Goal: Transaction & Acquisition: Subscribe to service/newsletter

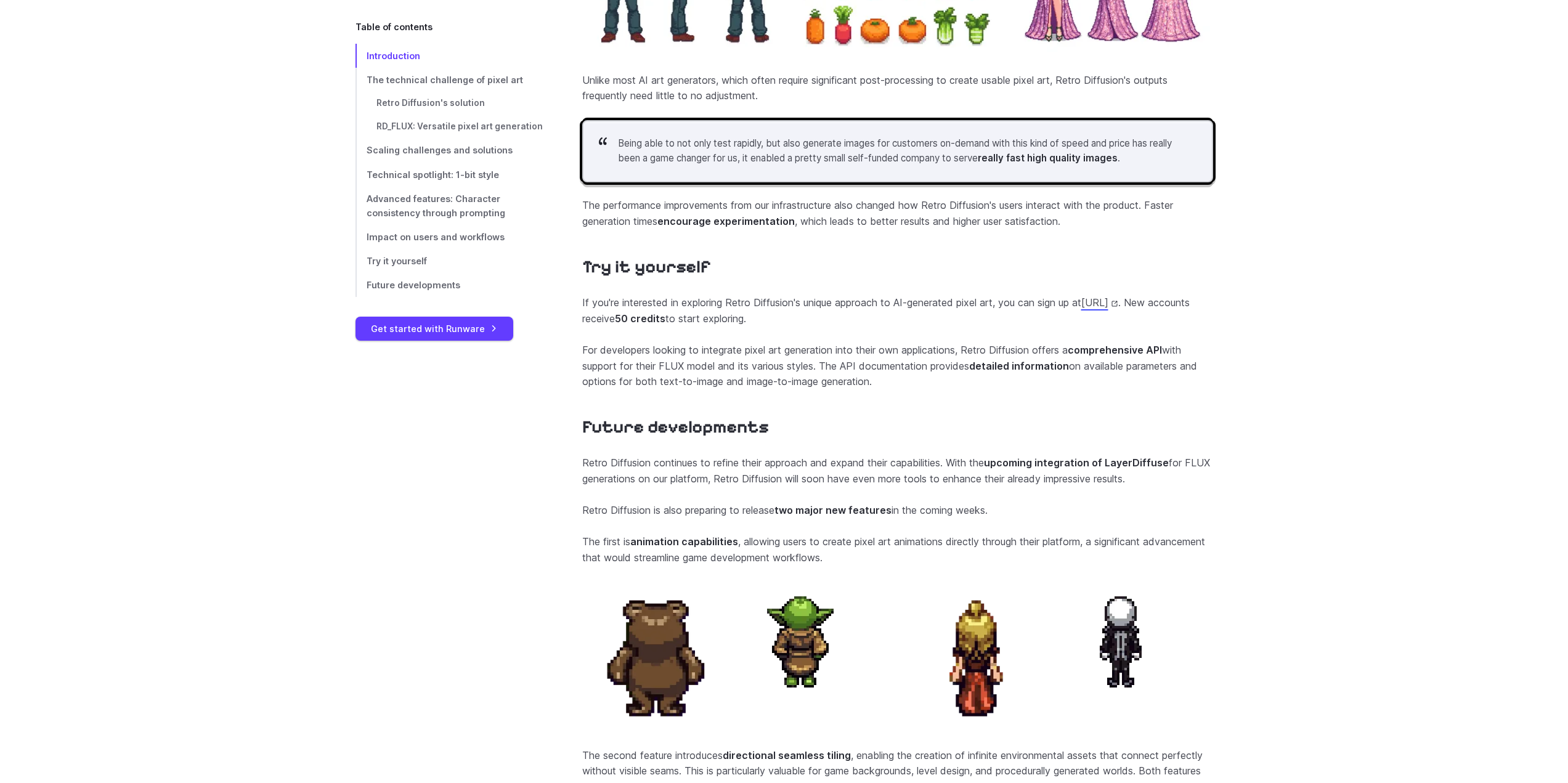
scroll to position [4559, 0]
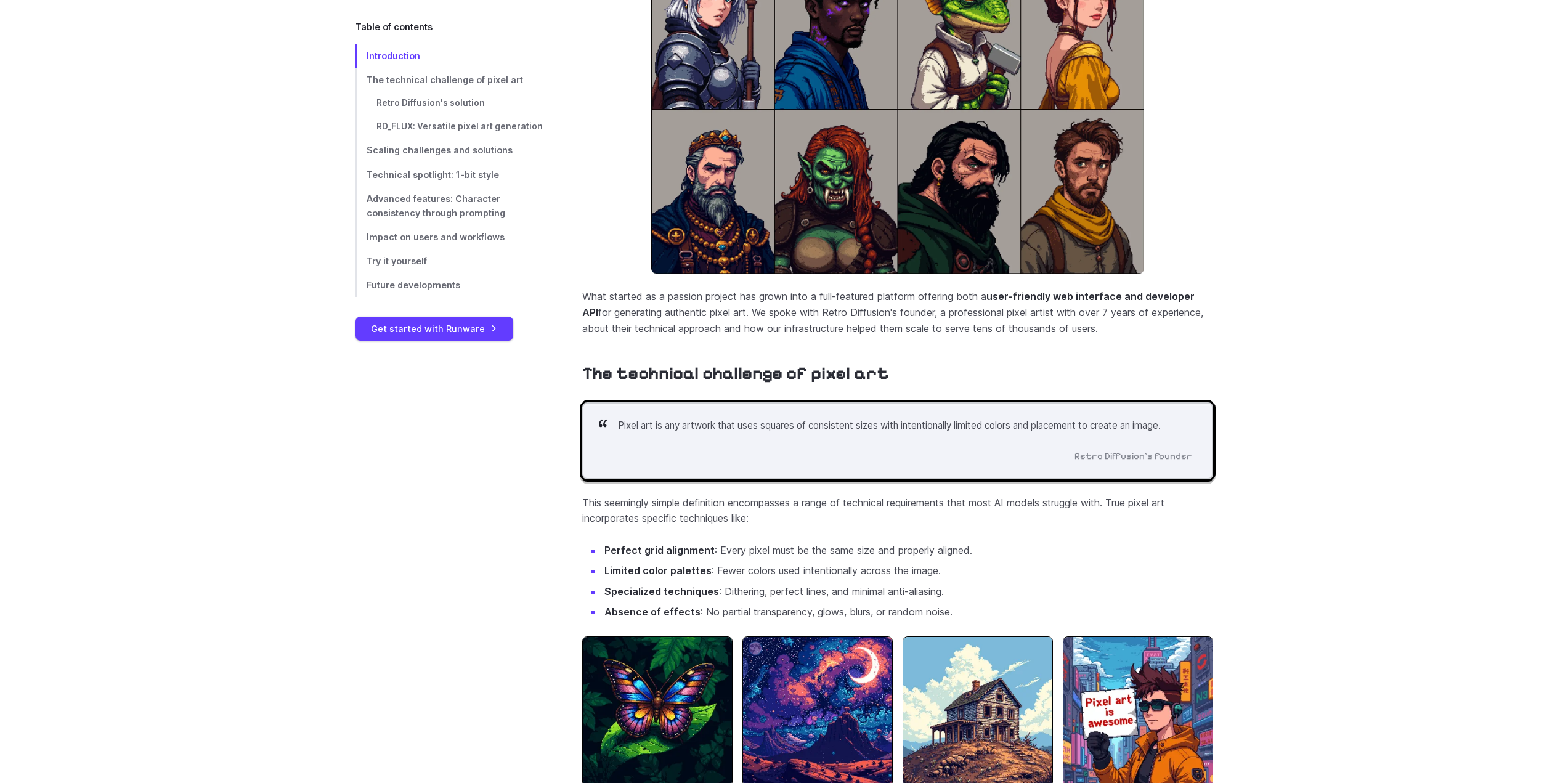
scroll to position [740, 0]
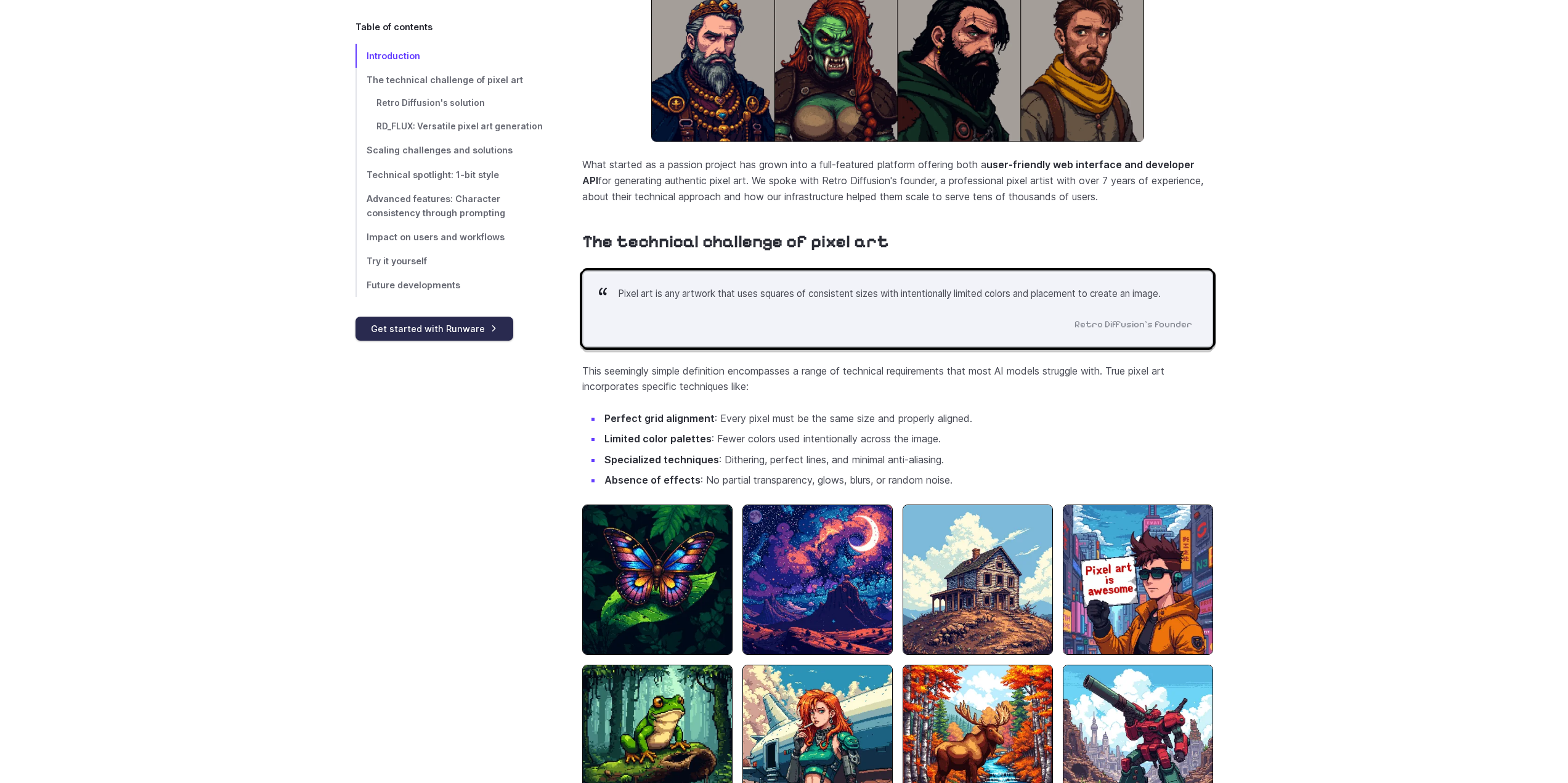
drag, startPoint x: 400, startPoint y: 325, endPoint x: 456, endPoint y: 372, distance: 73.1
click at [400, 325] on link "Get started with Runware" at bounding box center [434, 328] width 158 height 24
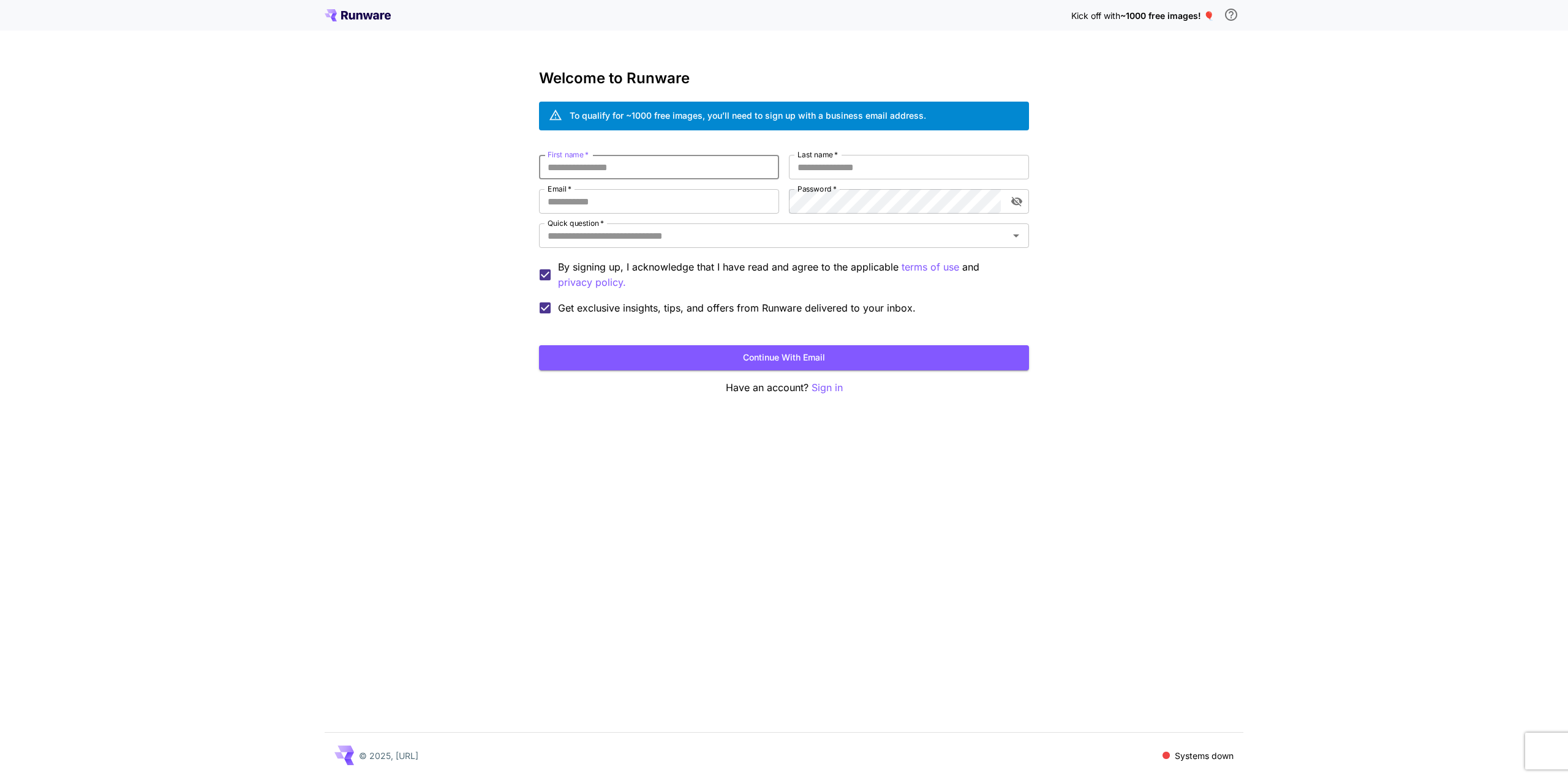
click at [663, 162] on input "First name   *" at bounding box center [658, 167] width 240 height 24
click at [613, 152] on div "Welcome to Runware To qualify for ~1000 free images, you’ll need to sign up wit…" at bounding box center [783, 232] width 490 height 326
click at [619, 238] on input "Quick question   *" at bounding box center [773, 236] width 463 height 17
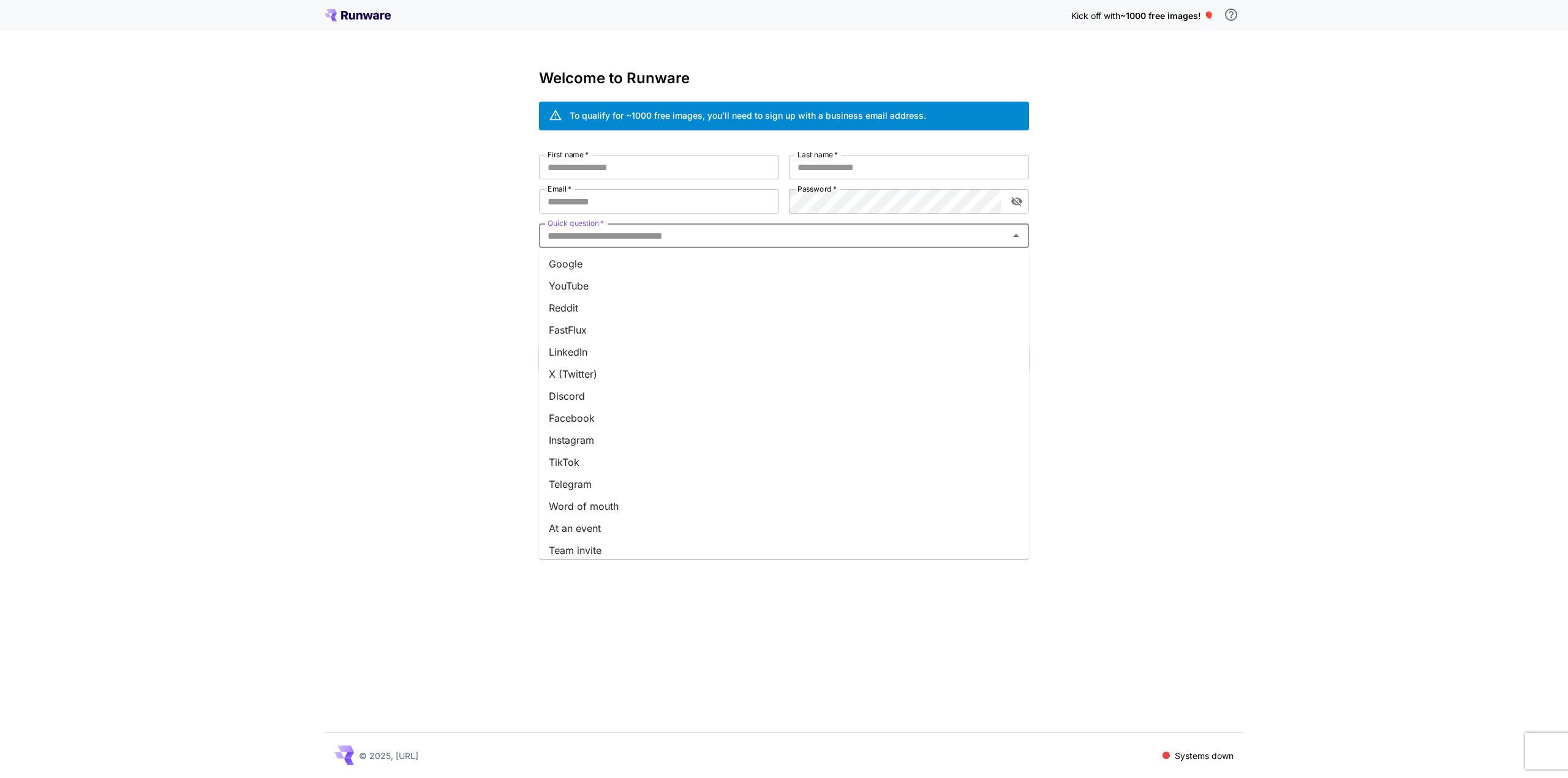
click at [595, 298] on li "Reddit" at bounding box center [783, 308] width 490 height 22
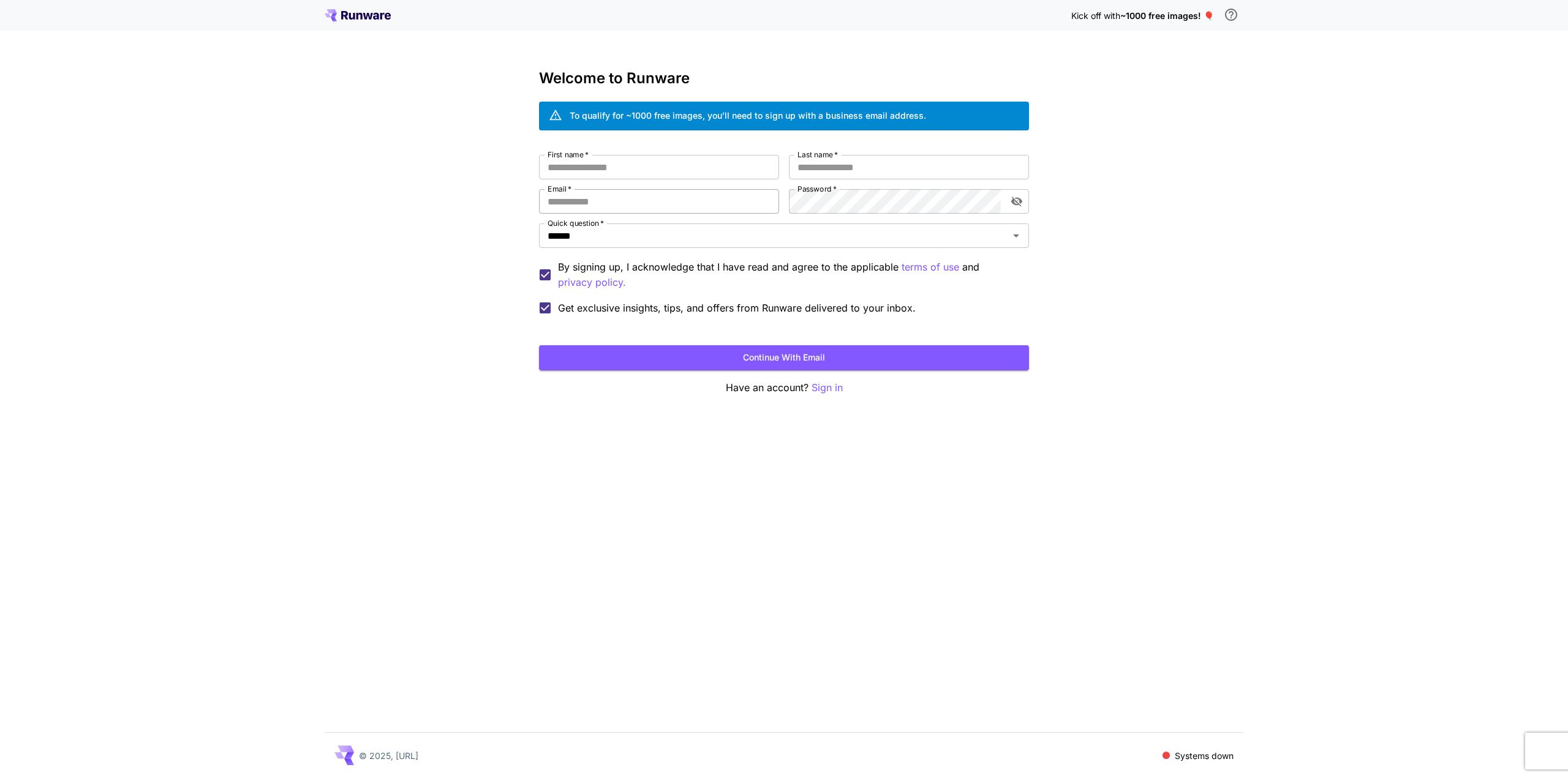
click at [611, 205] on input "Email   *" at bounding box center [658, 201] width 240 height 24
type input "**********"
click at [625, 168] on input "First name   *" at bounding box center [658, 167] width 240 height 24
type input "*****"
type input "******"
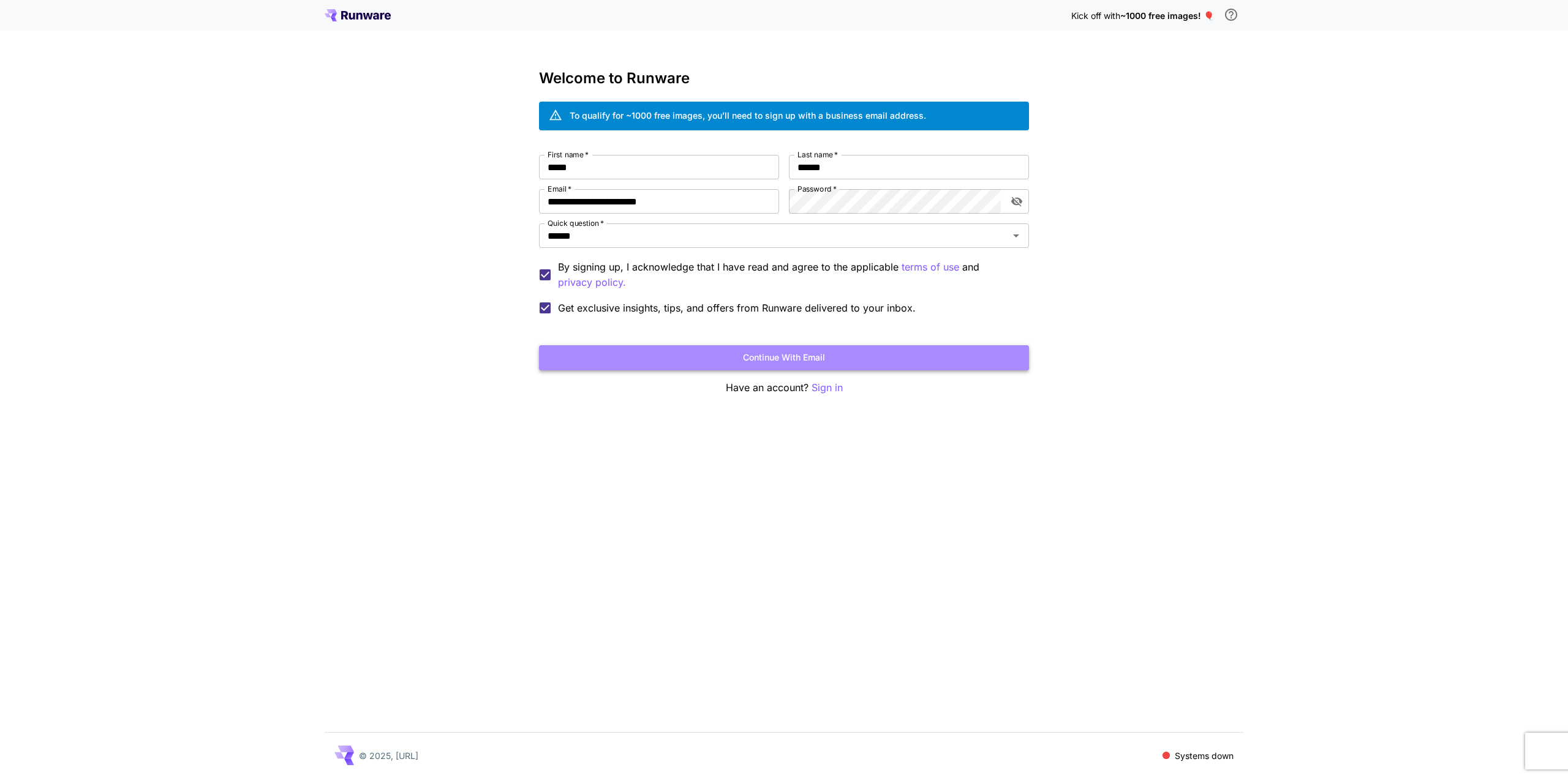
click at [768, 359] on button "Continue with email" at bounding box center [783, 358] width 490 height 25
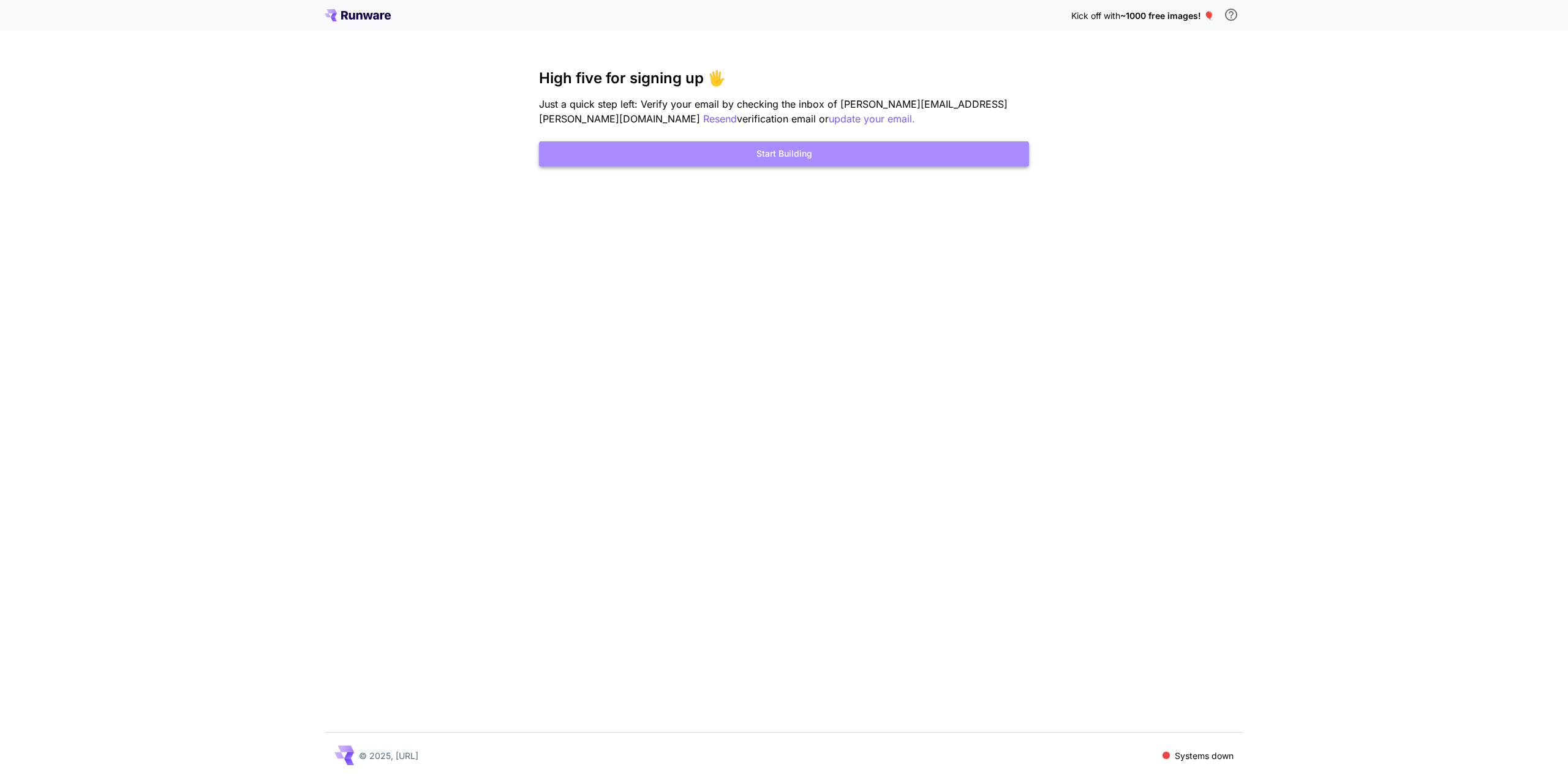
click at [808, 158] on button "Start Building" at bounding box center [783, 153] width 490 height 25
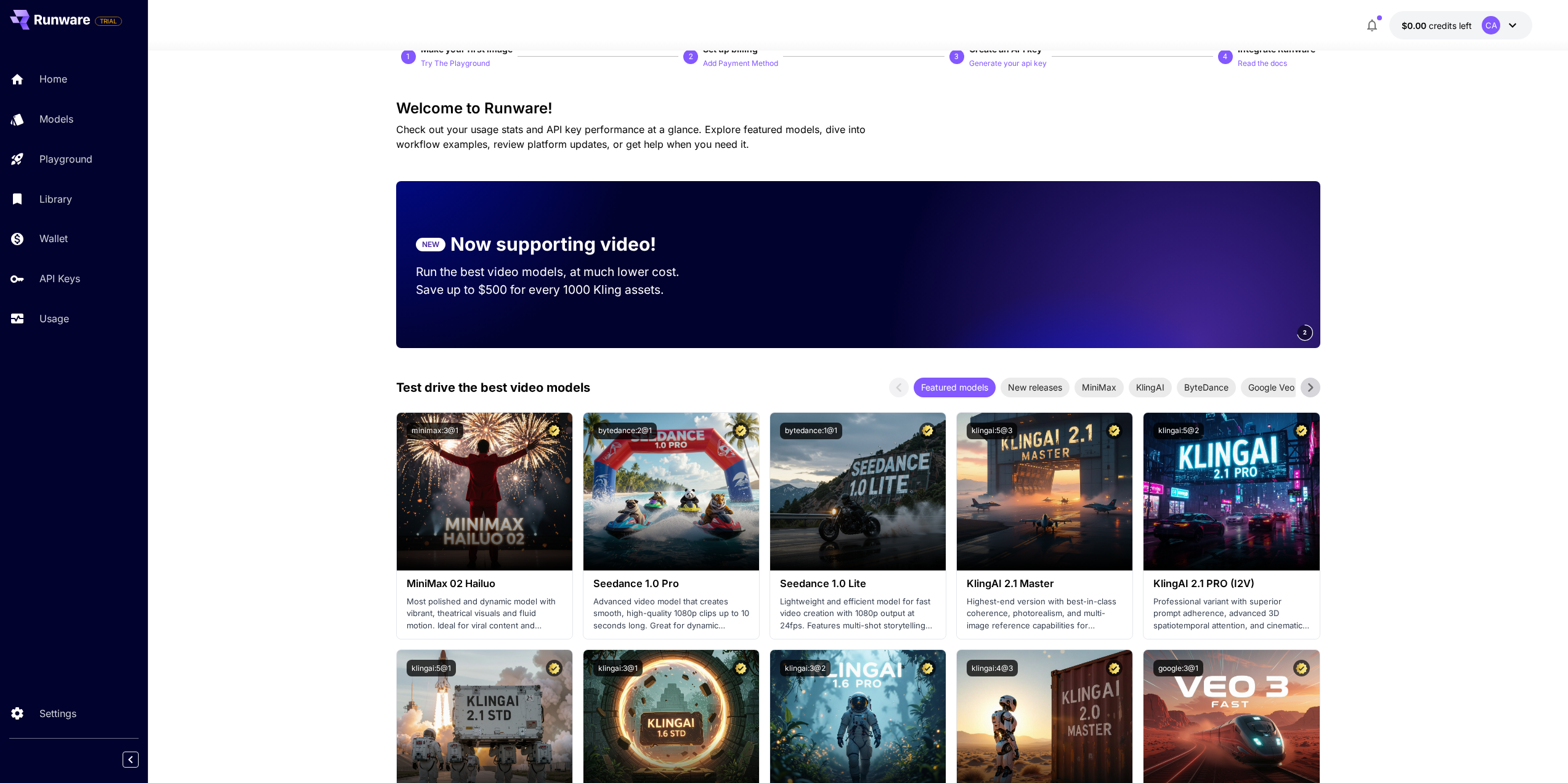
scroll to position [61, 0]
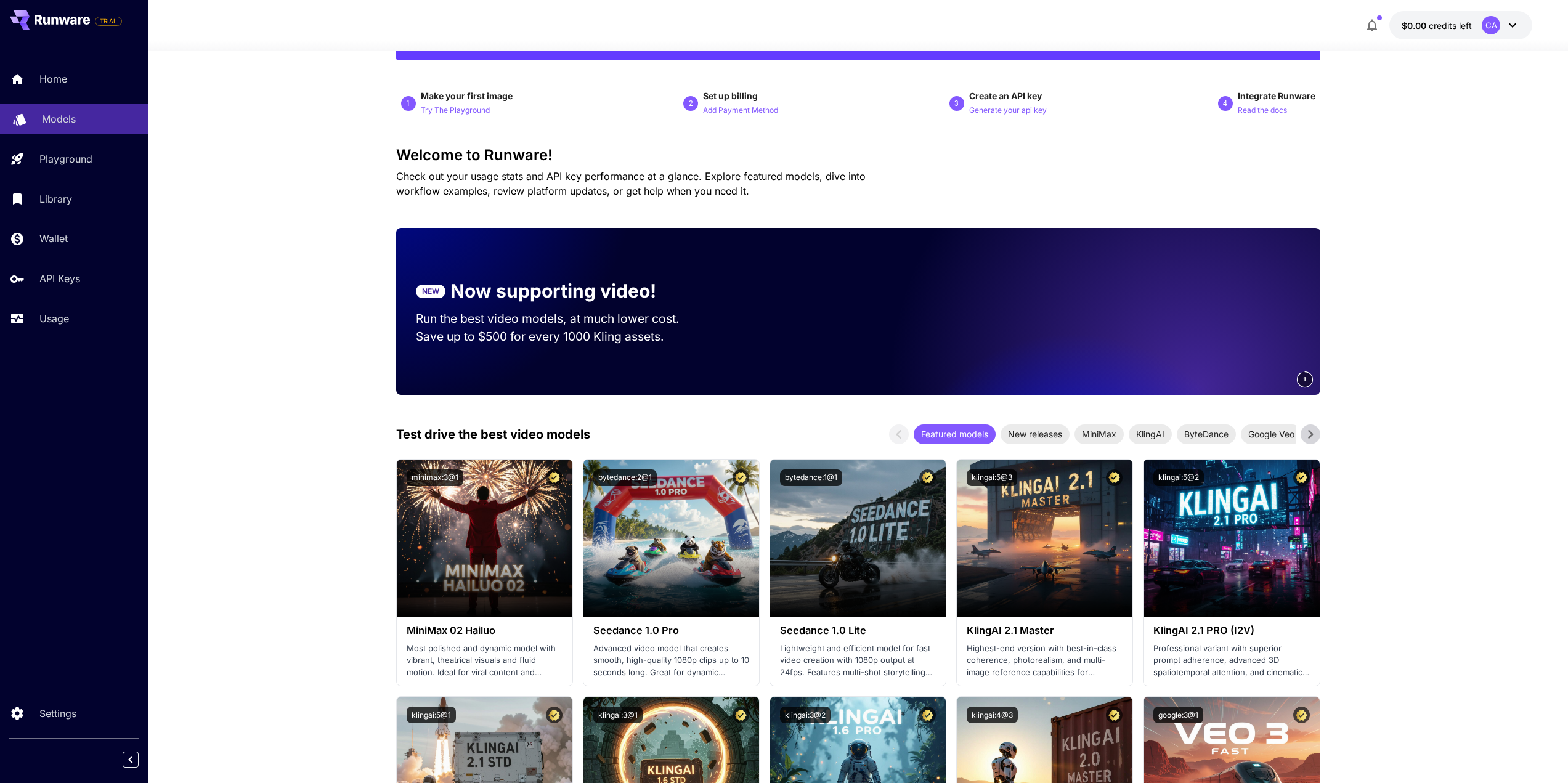
click at [48, 121] on p "Models" at bounding box center [58, 119] width 34 height 14
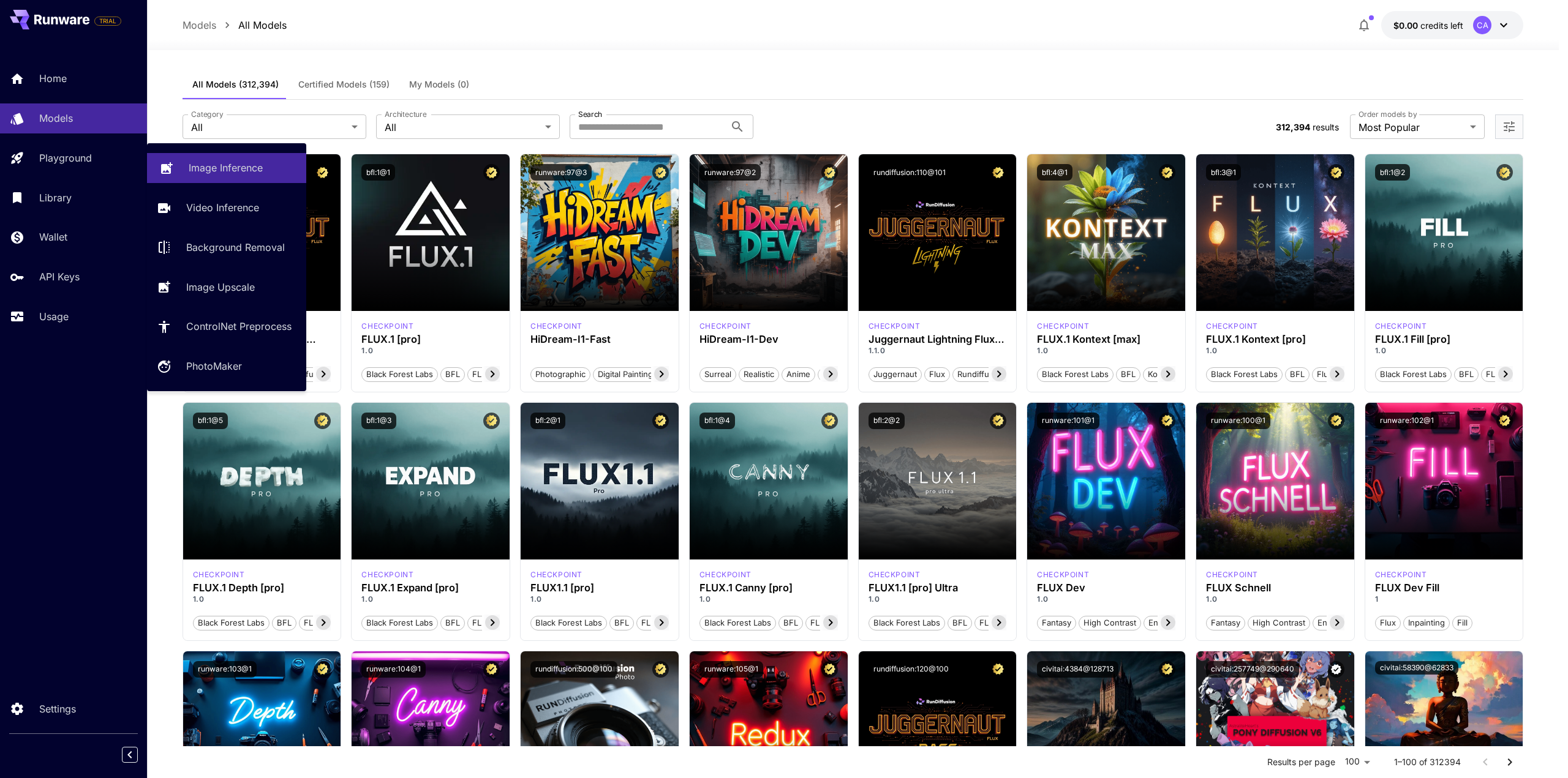
click at [214, 161] on p "Image Inference" at bounding box center [225, 168] width 74 height 14
